Goal: Navigation & Orientation: Find specific page/section

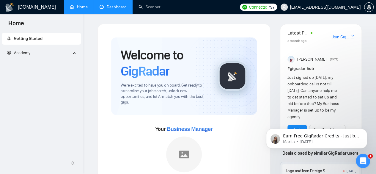
click at [117, 9] on link "Dashboard" at bounding box center [113, 6] width 27 height 5
